Goal: Task Accomplishment & Management: Complete application form

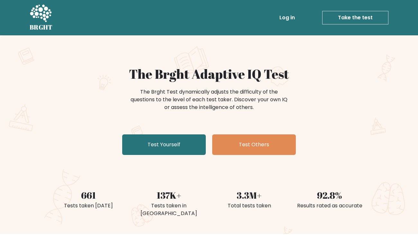
click at [356, 18] on link "Take the test" at bounding box center [355, 18] width 66 height 14
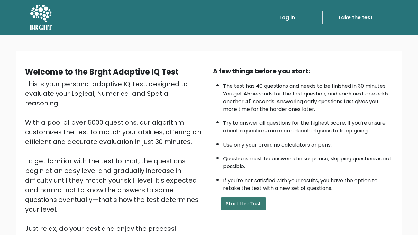
click at [234, 202] on button "Start the Test" at bounding box center [244, 204] width 46 height 13
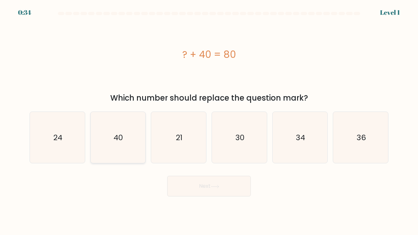
click at [117, 133] on text "40" at bounding box center [119, 137] width 10 height 11
click at [209, 121] on input "b. 40" at bounding box center [209, 119] width 0 height 3
radio input "true"
click at [198, 187] on button "Next" at bounding box center [209, 186] width 84 height 21
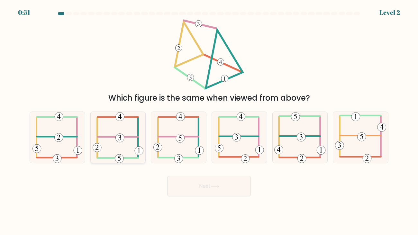
click at [127, 140] on icon at bounding box center [118, 137] width 51 height 51
click at [209, 121] on input "b." at bounding box center [209, 119] width 0 height 3
radio input "true"
click at [217, 191] on button "Next" at bounding box center [209, 186] width 84 height 21
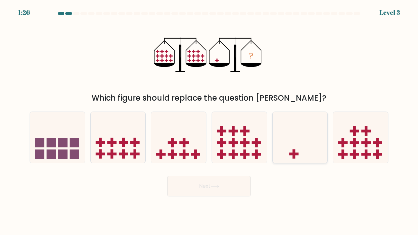
click at [286, 132] on icon at bounding box center [300, 137] width 55 height 45
click at [209, 121] on input "e." at bounding box center [209, 119] width 0 height 3
radio input "true"
click at [228, 186] on button "Next" at bounding box center [209, 186] width 84 height 21
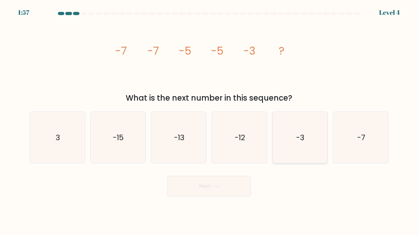
click at [310, 145] on icon "-3" at bounding box center [299, 137] width 51 height 51
click at [209, 121] on input "e. -3" at bounding box center [209, 119] width 0 height 3
radio input "true"
click at [238, 187] on button "Next" at bounding box center [209, 186] width 84 height 21
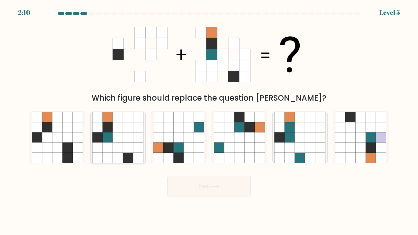
click at [133, 135] on icon at bounding box center [128, 138] width 10 height 10
click at [209, 121] on input "b." at bounding box center [209, 119] width 0 height 3
radio input "true"
click at [227, 190] on button "Next" at bounding box center [209, 186] width 84 height 21
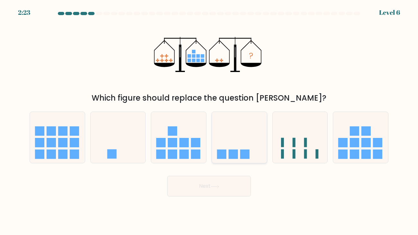
click at [235, 148] on icon at bounding box center [239, 137] width 55 height 45
click at [209, 121] on input "d." at bounding box center [209, 119] width 0 height 3
radio input "true"
click at [217, 186] on icon at bounding box center [215, 187] width 9 height 4
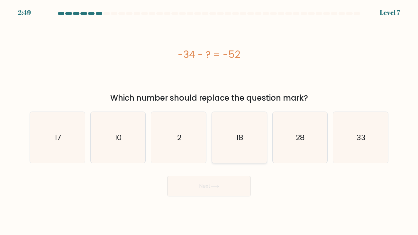
click at [240, 128] on icon "18" at bounding box center [239, 137] width 51 height 51
click at [209, 121] on input "d. 18" at bounding box center [209, 119] width 0 height 3
radio input "true"
click at [214, 180] on button "Next" at bounding box center [209, 186] width 84 height 21
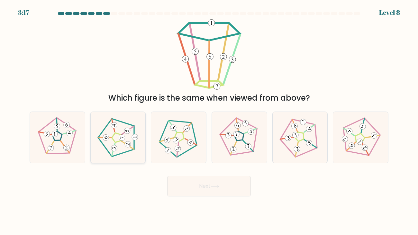
click at [125, 144] on 188 at bounding box center [128, 144] width 6 height 6
click at [209, 121] on input "b." at bounding box center [209, 119] width 0 height 3
radio input "true"
click at [197, 180] on button "Next" at bounding box center [209, 186] width 84 height 21
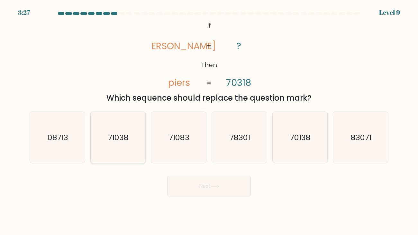
click at [127, 138] on text "71038" at bounding box center [118, 137] width 21 height 11
click at [209, 121] on input "b. 71038" at bounding box center [209, 119] width 0 height 3
radio input "true"
click at [226, 185] on button "Next" at bounding box center [209, 186] width 84 height 21
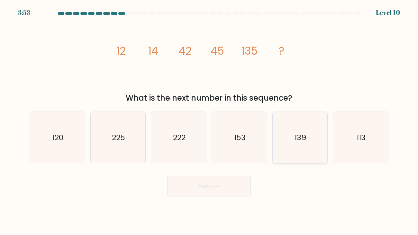
click at [307, 157] on icon "139" at bounding box center [299, 137] width 51 height 51
click at [209, 121] on input "e. 139" at bounding box center [209, 119] width 0 height 3
radio input "true"
click at [199, 186] on button "Next" at bounding box center [209, 186] width 84 height 21
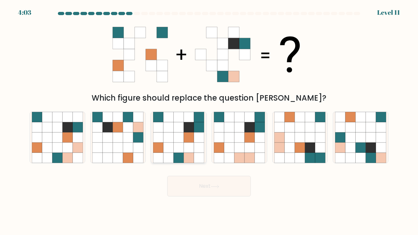
click at [187, 152] on icon at bounding box center [189, 148] width 10 height 10
click at [209, 121] on input "c." at bounding box center [209, 119] width 0 height 3
radio input "true"
click at [199, 190] on button "Next" at bounding box center [209, 186] width 84 height 21
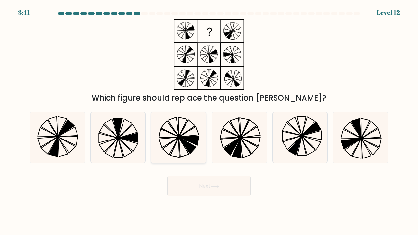
click at [189, 136] on icon at bounding box center [190, 140] width 20 height 9
click at [209, 121] on input "c." at bounding box center [209, 119] width 0 height 3
radio input "true"
click at [209, 179] on button "Next" at bounding box center [209, 186] width 84 height 21
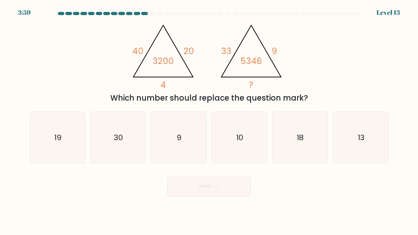
click at [319, 54] on div "@import url('https://fonts.googleapis.com/css?family=Abril+Fatface:400,100,100i…" at bounding box center [209, 61] width 367 height 85
click at [63, 145] on icon "19" at bounding box center [57, 137] width 51 height 51
click at [209, 121] on input "a. 19" at bounding box center [209, 119] width 0 height 3
radio input "true"
click at [209, 190] on button "Next" at bounding box center [209, 186] width 84 height 21
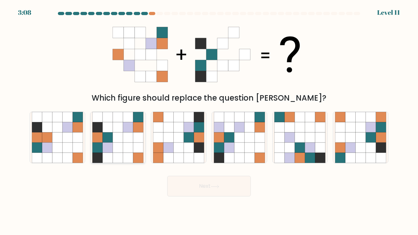
click at [123, 138] on icon at bounding box center [128, 138] width 10 height 10
click at [209, 121] on input "b." at bounding box center [209, 119] width 0 height 3
radio input "true"
click at [210, 180] on button "Next" at bounding box center [209, 186] width 84 height 21
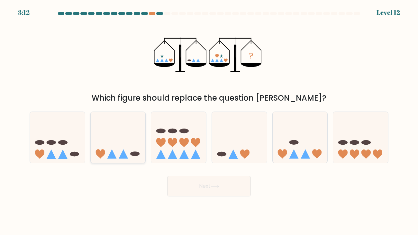
click at [132, 140] on icon at bounding box center [118, 137] width 55 height 45
click at [209, 121] on input "b." at bounding box center [209, 119] width 0 height 3
radio input "true"
click at [230, 189] on button "Next" at bounding box center [209, 186] width 84 height 21
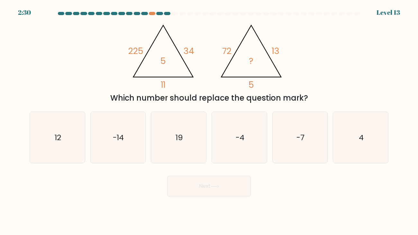
click at [230, 189] on button "Next" at bounding box center [209, 186] width 84 height 21
click at [234, 145] on icon "-4" at bounding box center [239, 137] width 51 height 51
click at [209, 121] on input "d. -4" at bounding box center [209, 119] width 0 height 3
radio input "true"
click at [220, 183] on button "Next" at bounding box center [209, 186] width 84 height 21
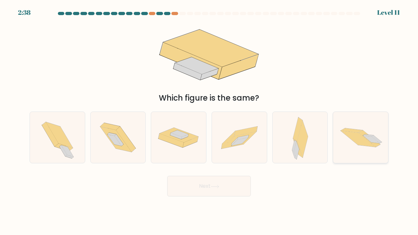
click at [364, 148] on icon at bounding box center [360, 137] width 55 height 37
click at [209, 121] on input "f." at bounding box center [209, 119] width 0 height 3
radio input "true"
click at [300, 139] on icon at bounding box center [302, 139] width 11 height 37
click at [209, 121] on input "e." at bounding box center [209, 119] width 0 height 3
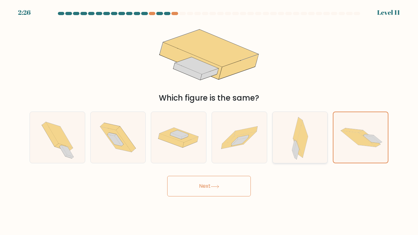
radio input "true"
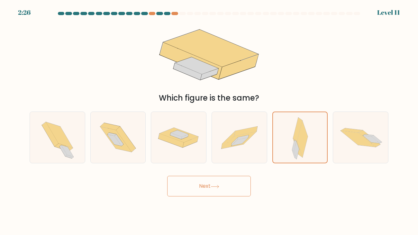
click at [219, 182] on button "Next" at bounding box center [209, 186] width 84 height 21
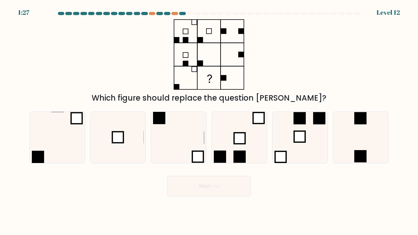
click at [321, 47] on div "Which figure should replace the question [PERSON_NAME]?" at bounding box center [209, 61] width 367 height 85
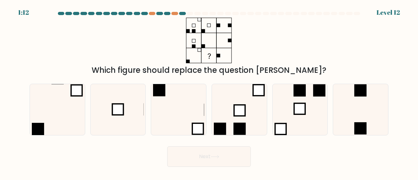
click at [273, 33] on form at bounding box center [209, 89] width 418 height 155
click at [142, 61] on div "Which figure should replace the question [PERSON_NAME]?" at bounding box center [209, 47] width 367 height 59
click at [142, 63] on div "Which figure should replace the question [PERSON_NAME]?" at bounding box center [209, 47] width 367 height 59
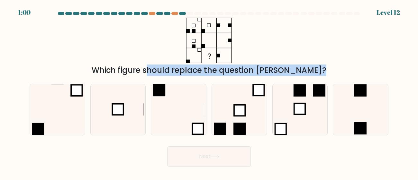
click at [142, 63] on div "Which figure should replace the question [PERSON_NAME]?" at bounding box center [209, 47] width 367 height 59
click at [202, 30] on rect at bounding box center [204, 31] width 4 height 4
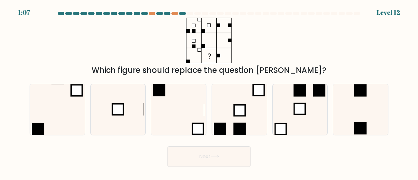
click at [202, 30] on rect at bounding box center [204, 31] width 4 height 4
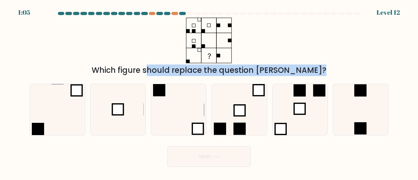
copy form "Which figure should replace the question [PERSON_NAME]?"
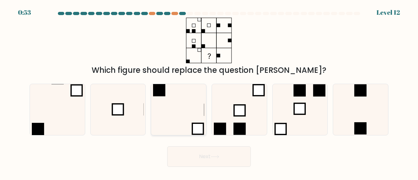
click at [159, 103] on icon at bounding box center [178, 109] width 51 height 51
click at [209, 92] on input "c." at bounding box center [209, 91] width 0 height 2
radio input "true"
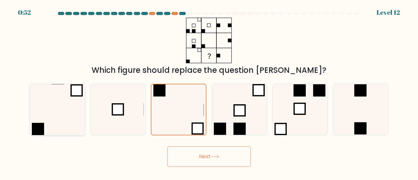
click at [68, 113] on icon at bounding box center [57, 109] width 51 height 51
click at [209, 92] on input "a." at bounding box center [209, 91] width 0 height 2
radio input "true"
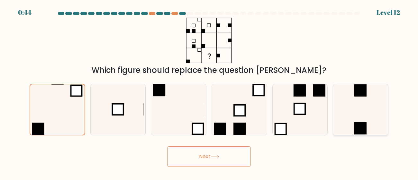
click at [360, 108] on icon at bounding box center [360, 109] width 51 height 51
click at [209, 92] on input "f." at bounding box center [209, 91] width 0 height 2
radio input "true"
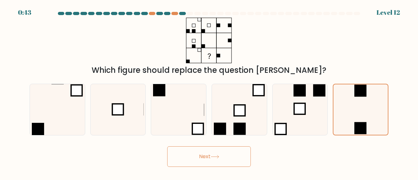
click at [224, 156] on button "Next" at bounding box center [209, 157] width 84 height 21
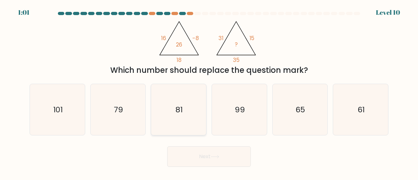
click at [195, 128] on icon "81" at bounding box center [178, 109] width 51 height 51
click at [209, 92] on input "c. 81" at bounding box center [209, 91] width 0 height 2
radio input "true"
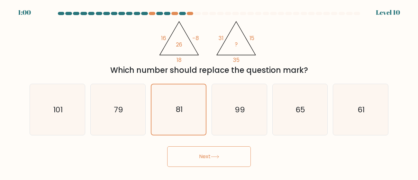
click at [204, 154] on button "Next" at bounding box center [209, 157] width 84 height 21
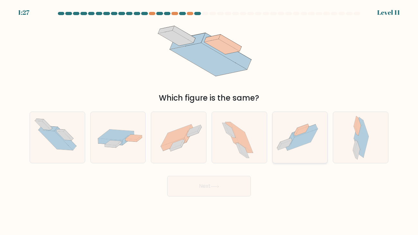
click at [306, 148] on icon at bounding box center [300, 137] width 55 height 41
click at [209, 121] on input "e." at bounding box center [209, 119] width 0 height 3
radio input "true"
click at [207, 184] on button "Next" at bounding box center [209, 186] width 84 height 21
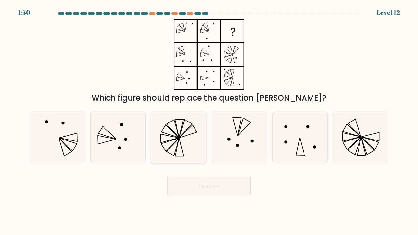
click at [188, 136] on icon at bounding box center [178, 137] width 51 height 51
click at [209, 121] on input "c." at bounding box center [209, 119] width 0 height 3
radio input "true"
click at [212, 187] on icon at bounding box center [215, 187] width 9 height 4
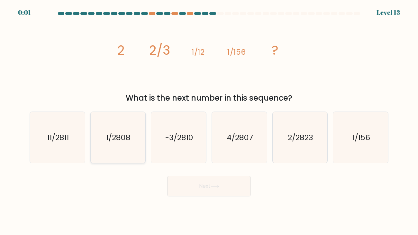
click at [119, 141] on text "1/2808" at bounding box center [118, 137] width 24 height 11
click at [209, 121] on input "b. 1/2808" at bounding box center [209, 119] width 0 height 3
radio input "true"
click at [197, 181] on button "Next" at bounding box center [209, 186] width 84 height 21
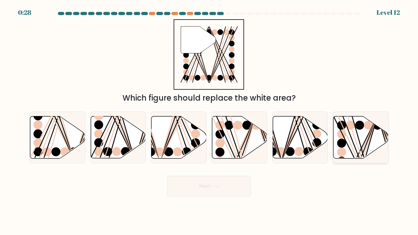
click at [339, 127] on line at bounding box center [356, 160] width 44 height 88
click at [209, 121] on input "f." at bounding box center [209, 119] width 0 height 3
radio input "true"
click at [232, 192] on button "Next" at bounding box center [209, 186] width 84 height 21
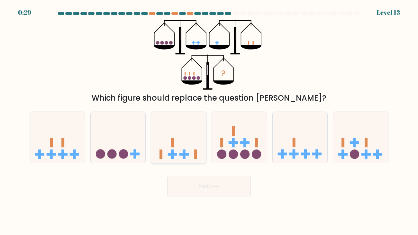
click at [180, 135] on icon at bounding box center [178, 137] width 55 height 45
click at [209, 121] on input "c." at bounding box center [209, 119] width 0 height 3
radio input "true"
click at [188, 180] on button "Next" at bounding box center [209, 186] width 84 height 21
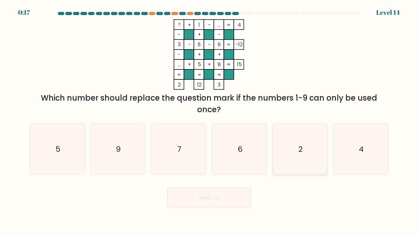
click at [294, 145] on icon "2" at bounding box center [299, 149] width 51 height 51
click at [209, 121] on input "e. 2" at bounding box center [209, 119] width 0 height 3
radio input "true"
click at [175, 148] on icon "7" at bounding box center [178, 149] width 51 height 51
click at [209, 121] on input "c. 7" at bounding box center [209, 119] width 0 height 3
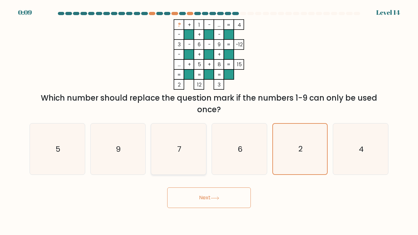
radio input "true"
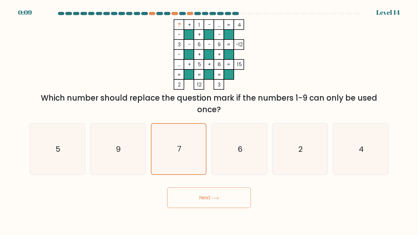
click at [190, 197] on button "Next" at bounding box center [209, 198] width 84 height 21
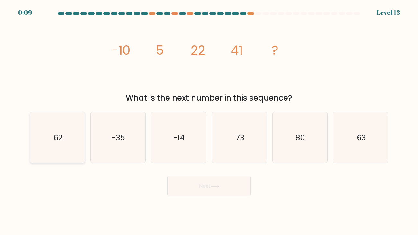
click at [72, 130] on icon "62" at bounding box center [57, 137] width 51 height 51
click at [209, 121] on input "a. 62" at bounding box center [209, 119] width 0 height 3
radio input "true"
click at [190, 182] on button "Next" at bounding box center [209, 186] width 84 height 21
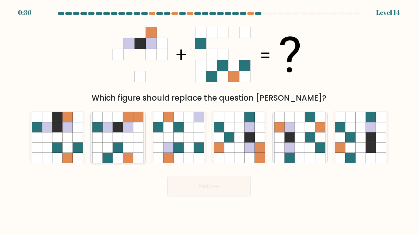
click at [125, 157] on icon at bounding box center [128, 158] width 10 height 10
click at [209, 121] on input "b." at bounding box center [209, 119] width 0 height 3
radio input "true"
click at [196, 190] on button "Next" at bounding box center [209, 186] width 84 height 21
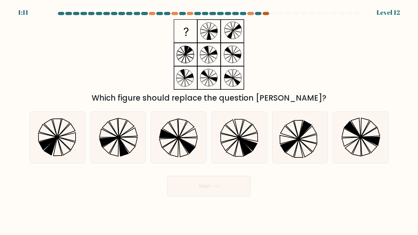
click at [266, 14] on div at bounding box center [266, 13] width 6 height 3
click at [368, 144] on icon at bounding box center [360, 137] width 51 height 51
click at [209, 121] on input "f." at bounding box center [209, 119] width 0 height 3
radio input "true"
click at [246, 189] on button "Next" at bounding box center [209, 186] width 84 height 21
